Goal: Task Accomplishment & Management: Complete application form

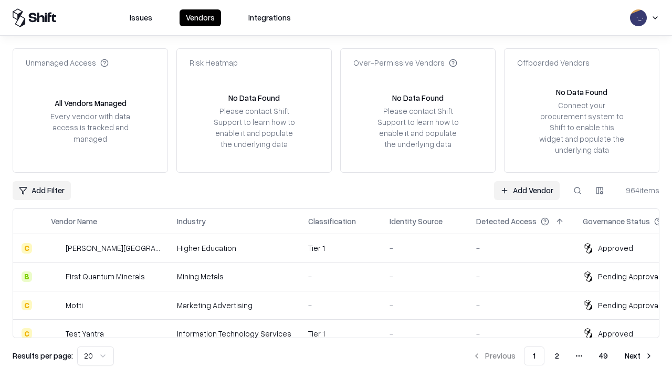
click at [527, 190] on link "Add Vendor" at bounding box center [527, 190] width 66 height 19
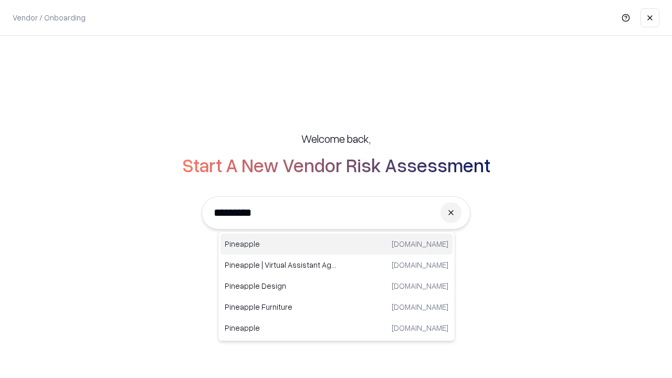
click at [337, 244] on div "Pineapple [DOMAIN_NAME]" at bounding box center [337, 244] width 232 height 21
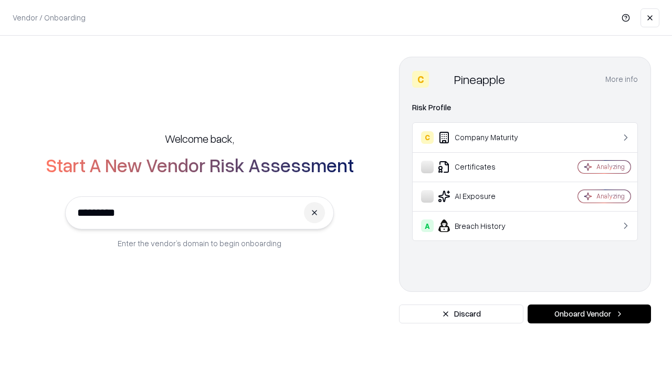
type input "*********"
click at [589, 314] on button "Onboard Vendor" at bounding box center [589, 314] width 123 height 19
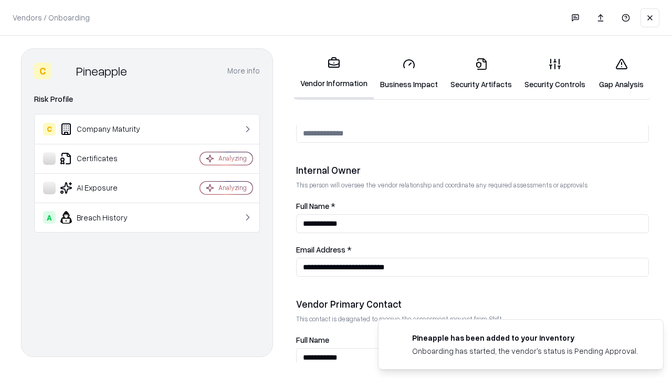
scroll to position [544, 0]
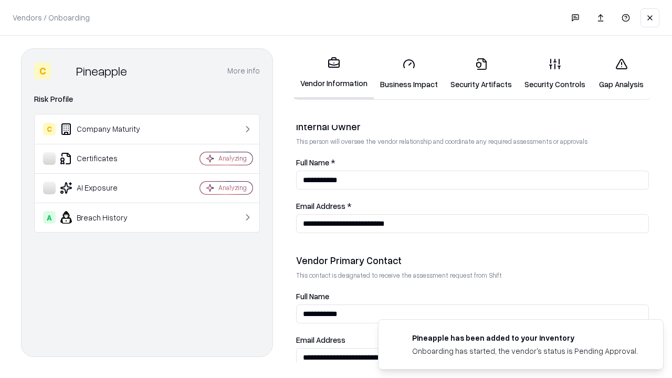
click at [409, 74] on link "Business Impact" at bounding box center [409, 73] width 70 height 49
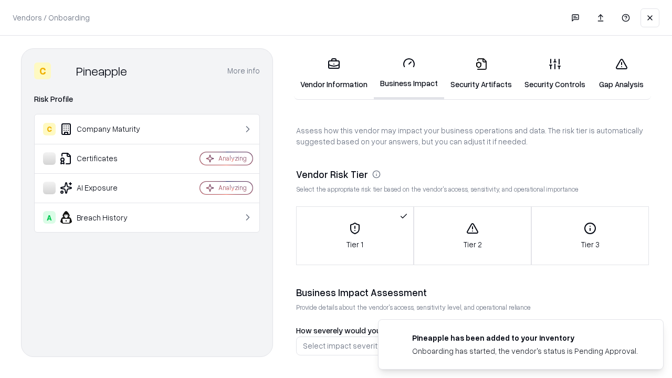
click at [481, 74] on link "Security Artifacts" at bounding box center [481, 73] width 74 height 49
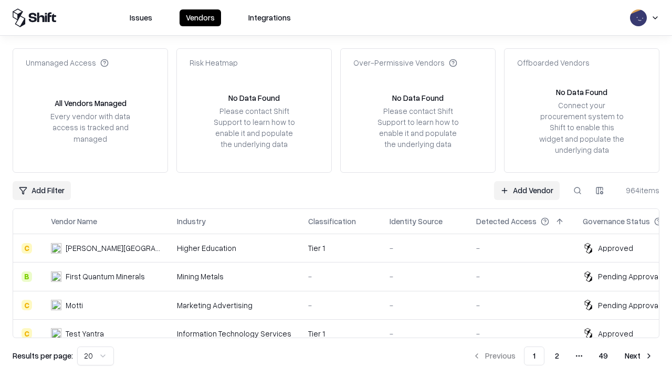
click at [527, 190] on link "Add Vendor" at bounding box center [527, 190] width 66 height 19
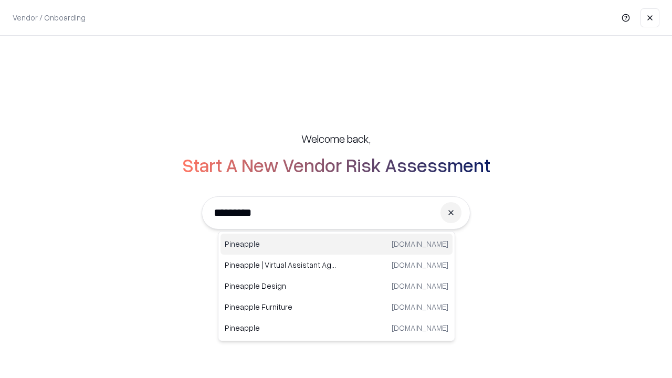
click at [337, 244] on div "Pineapple [DOMAIN_NAME]" at bounding box center [337, 244] width 232 height 21
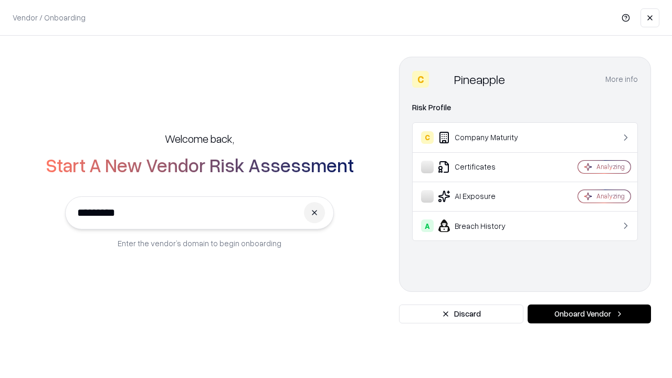
type input "*********"
click at [589, 314] on button "Onboard Vendor" at bounding box center [589, 314] width 123 height 19
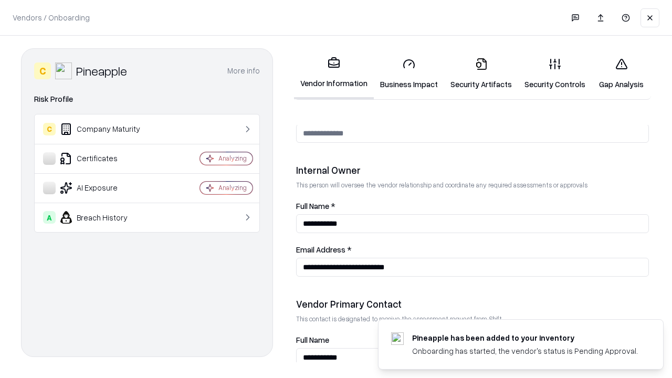
scroll to position [544, 0]
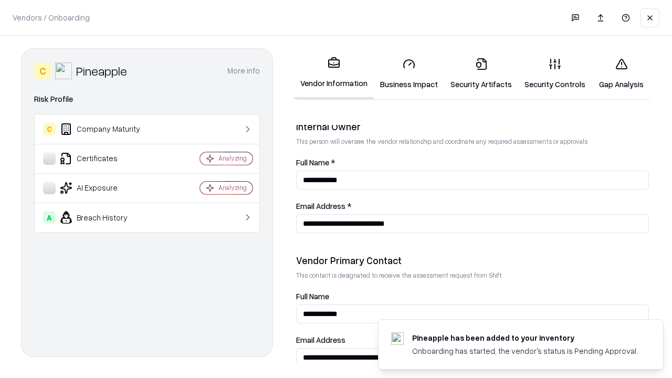
click at [621, 74] on link "Gap Analysis" at bounding box center [621, 73] width 59 height 49
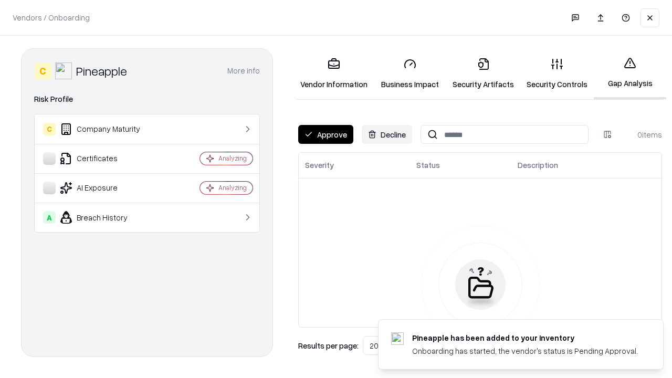
click at [326, 134] on button "Approve" at bounding box center [325, 134] width 55 height 19
